Goal: Information Seeking & Learning: Learn about a topic

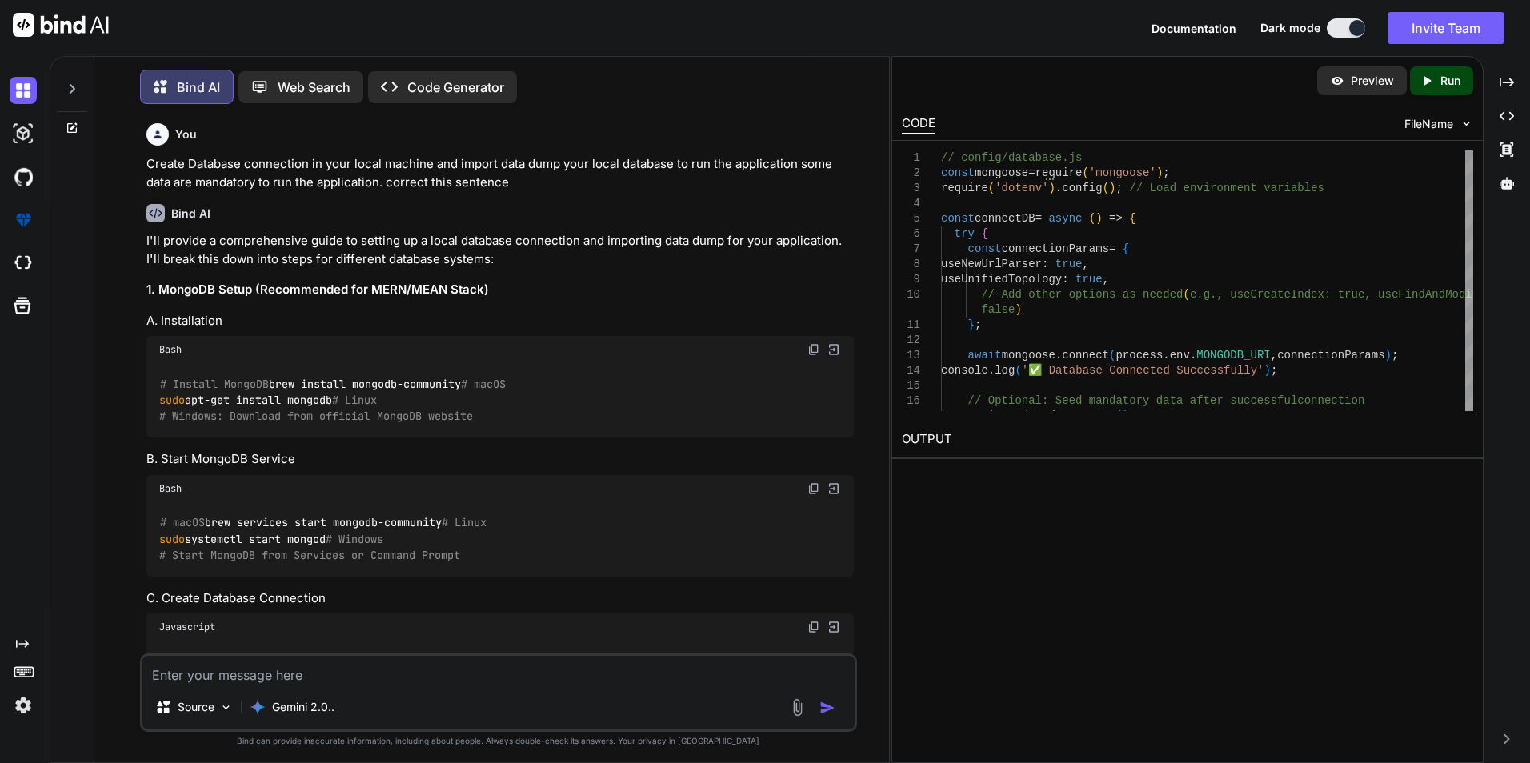
scroll to position [16848, 0]
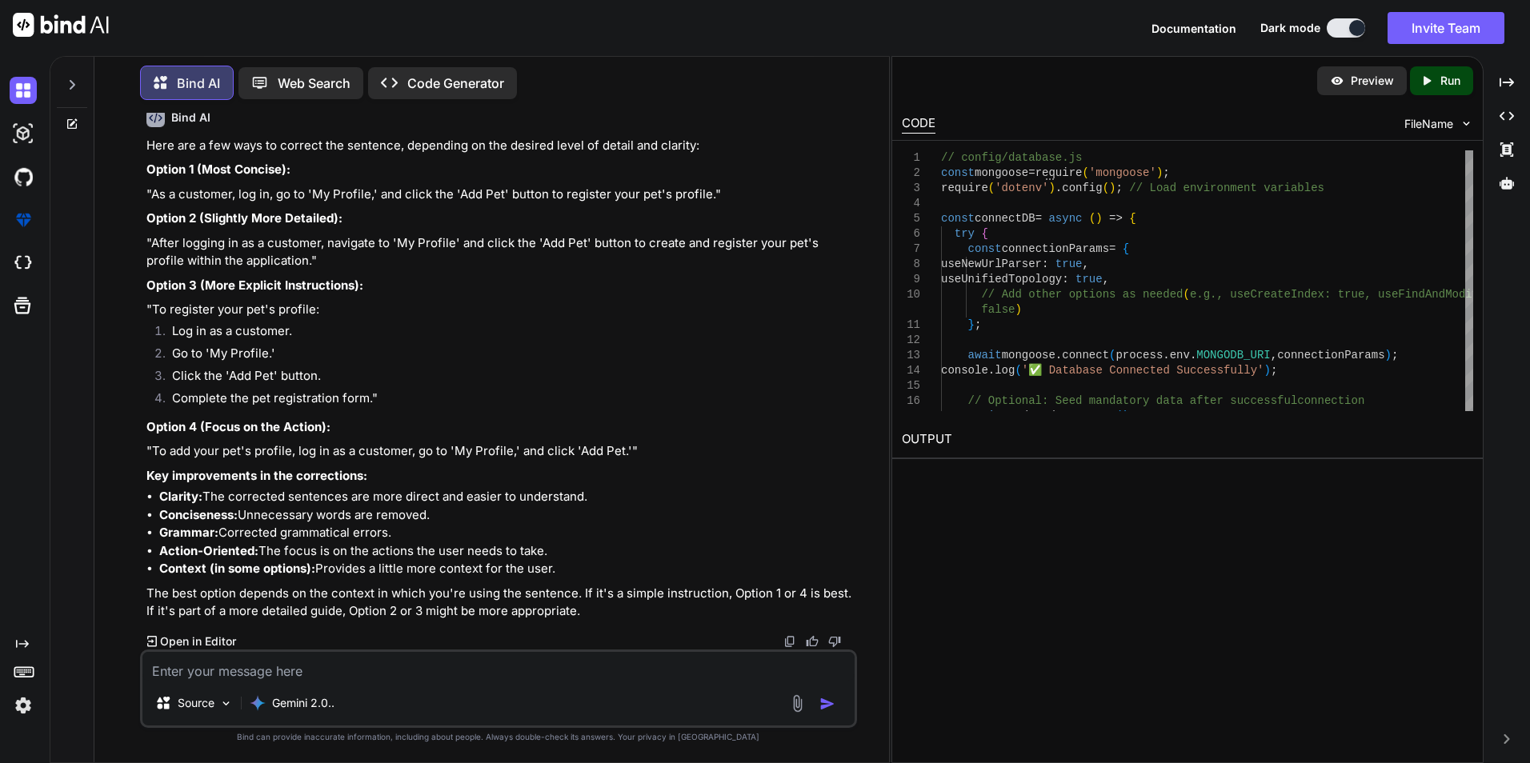
click at [266, 669] on textarea at bounding box center [498, 666] width 712 height 29
click at [239, 676] on textarea at bounding box center [498, 666] width 712 height 29
type textarea "how to create middleware to verify token to header"
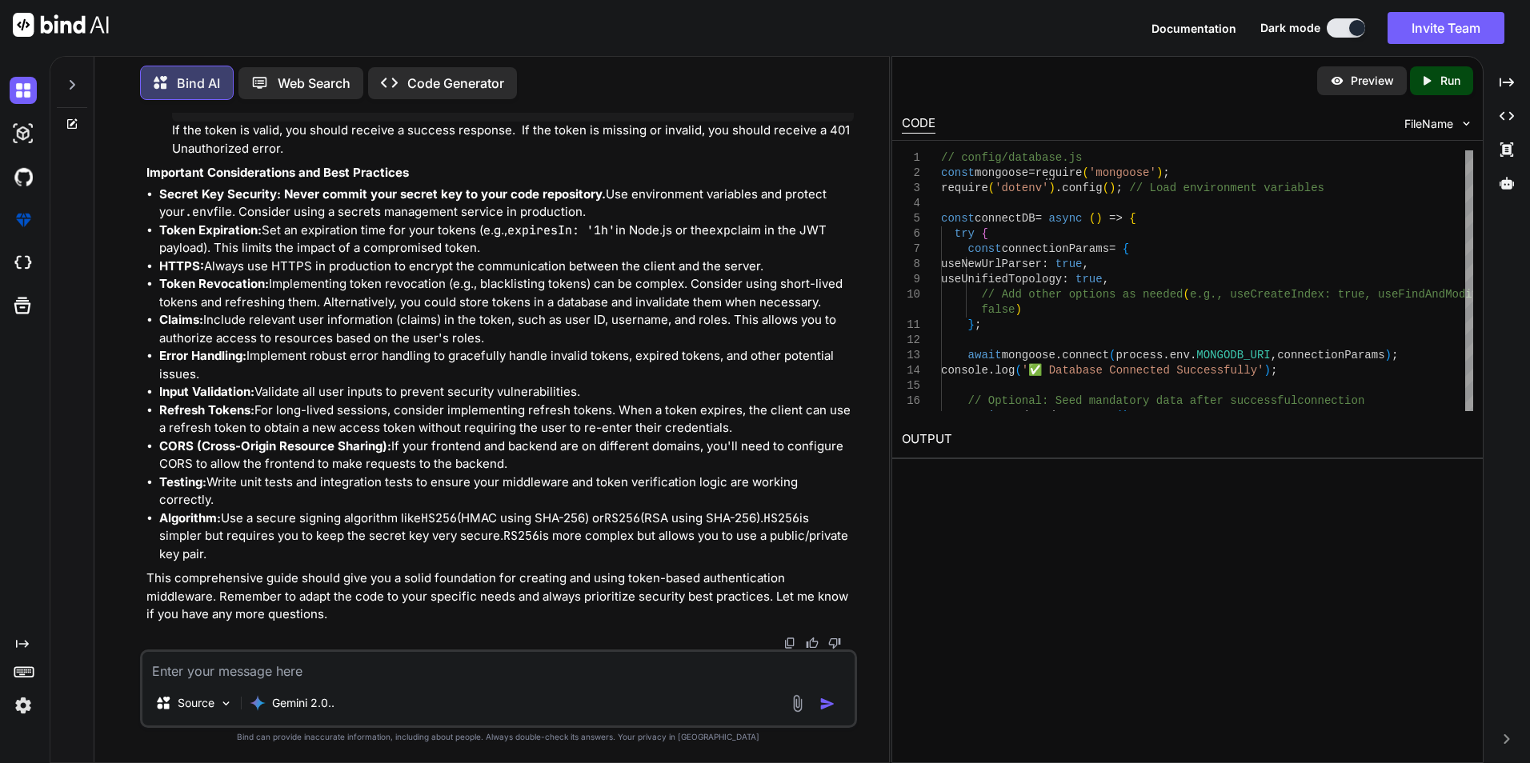
scroll to position [18298, 0]
drag, startPoint x: 163, startPoint y: 224, endPoint x: 210, endPoint y: 247, distance: 51.9
drag, startPoint x: 210, startPoint y: 247, endPoint x: 501, endPoint y: 240, distance: 291.3
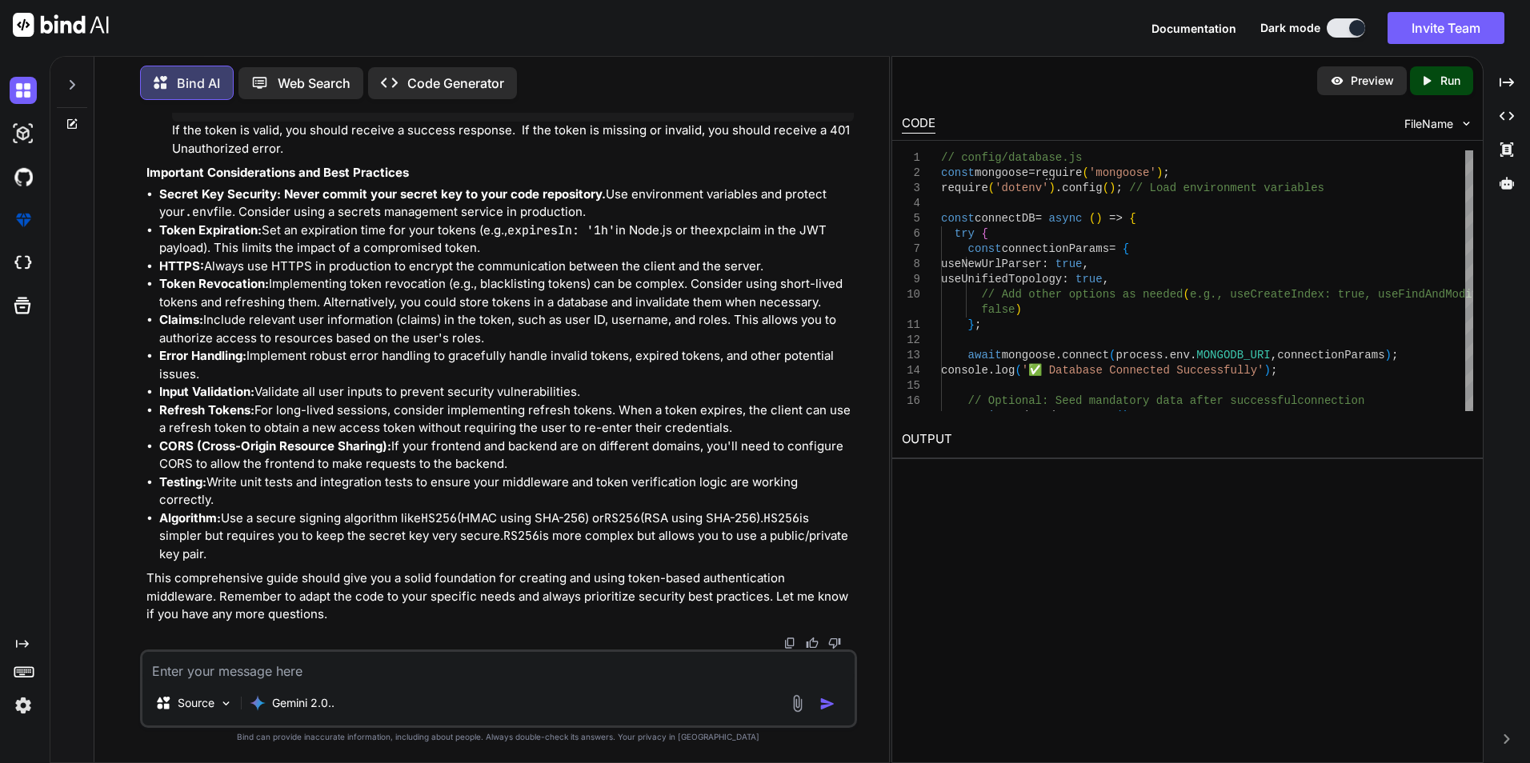
scroll to position [18458, 0]
drag, startPoint x: 161, startPoint y: 270, endPoint x: 255, endPoint y: 438, distance: 192.0
copy code "const secretKey = process. env . JWT_SECRET ; // Store your secret key securely…"
